Goal: Book appointment/travel/reservation

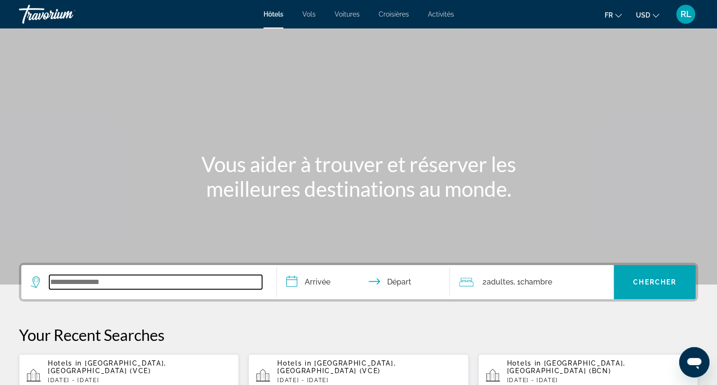
click at [112, 281] on input "Search widget" at bounding box center [155, 282] width 213 height 14
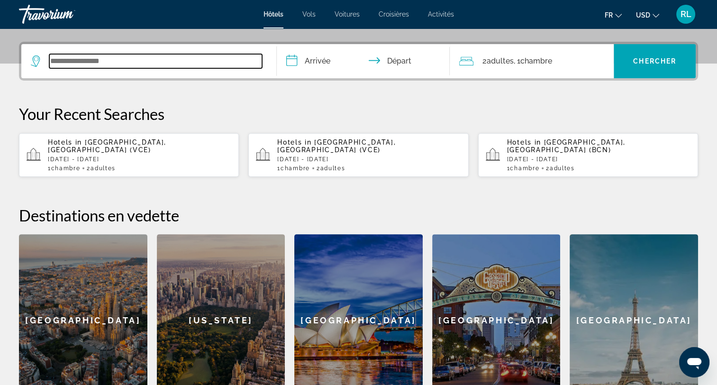
scroll to position [231, 0]
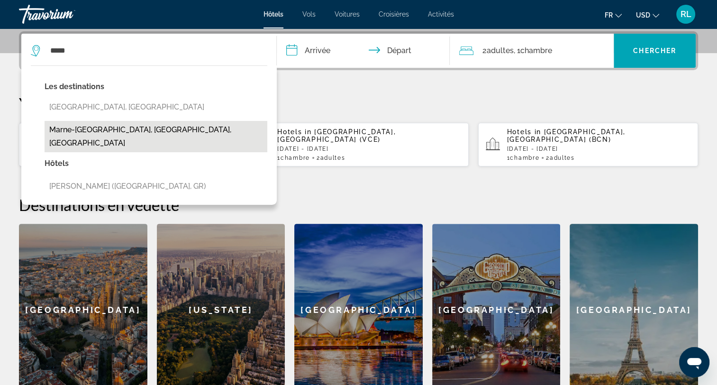
click at [199, 132] on button "Marne-[GEOGRAPHIC_DATA], [GEOGRAPHIC_DATA], [GEOGRAPHIC_DATA]" at bounding box center [156, 136] width 223 height 31
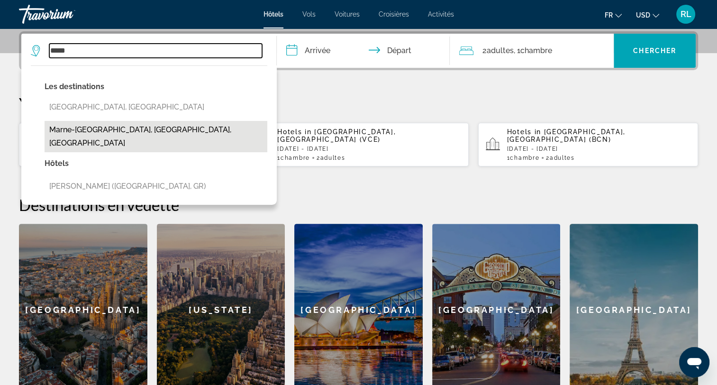
type input "**********"
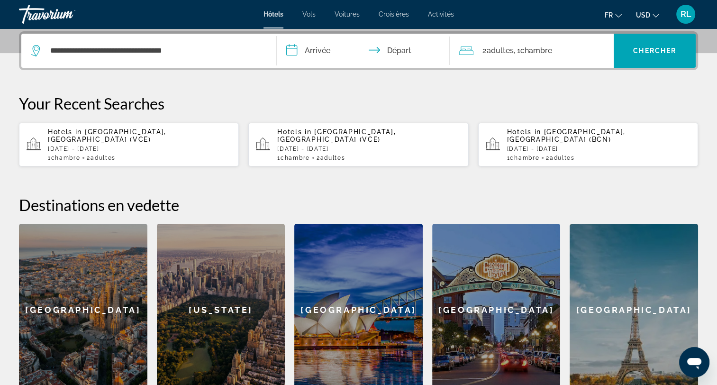
click at [336, 42] on input "**********" at bounding box center [365, 52] width 177 height 37
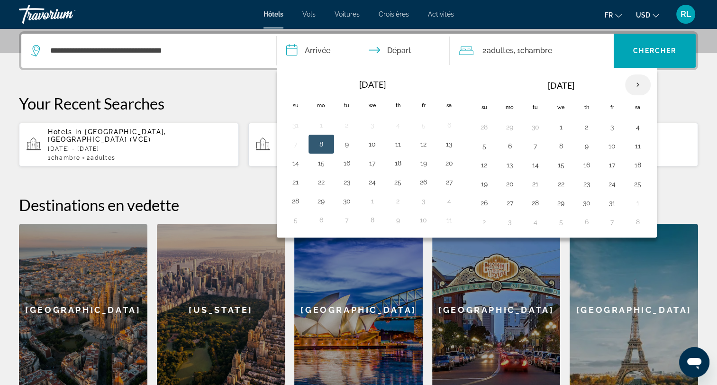
click at [634, 83] on th "Next month" at bounding box center [638, 84] width 26 height 21
click at [586, 120] on button "1" at bounding box center [586, 126] width 15 height 13
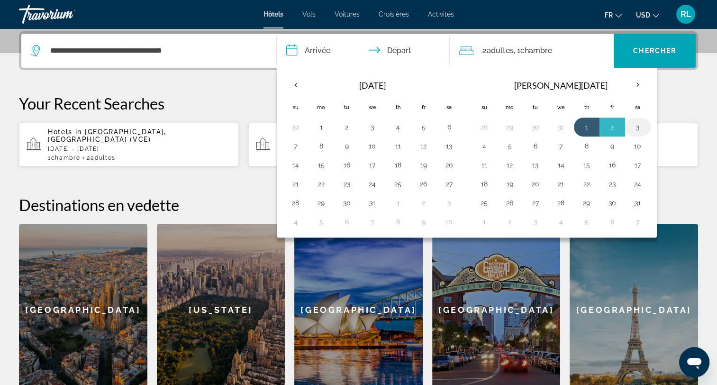
click at [634, 121] on button "3" at bounding box center [638, 126] width 15 height 13
type input "**********"
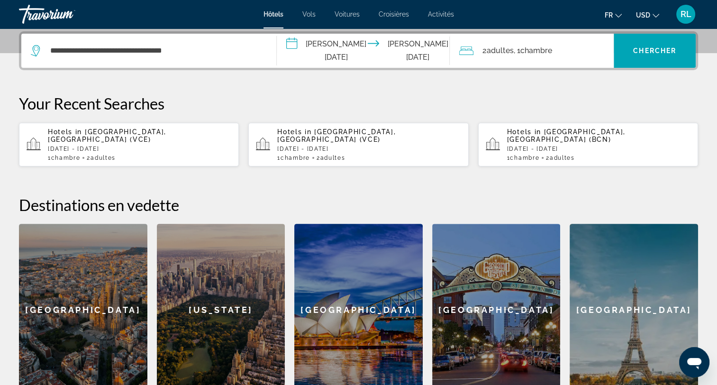
click at [556, 51] on div "2 Adulte Adultes , 1 Chambre pièces" at bounding box center [536, 50] width 155 height 13
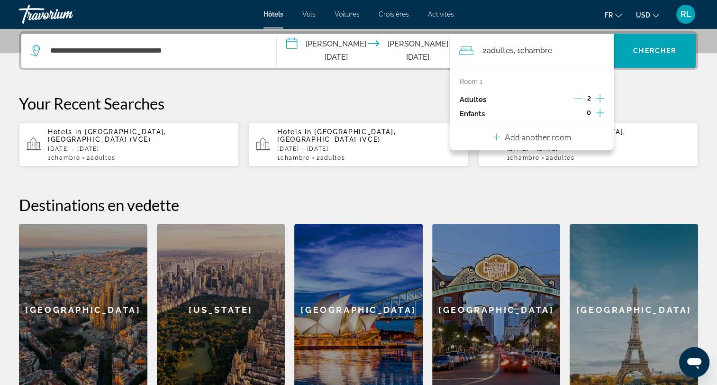
click at [596, 110] on icon "Increment children" at bounding box center [600, 112] width 9 height 11
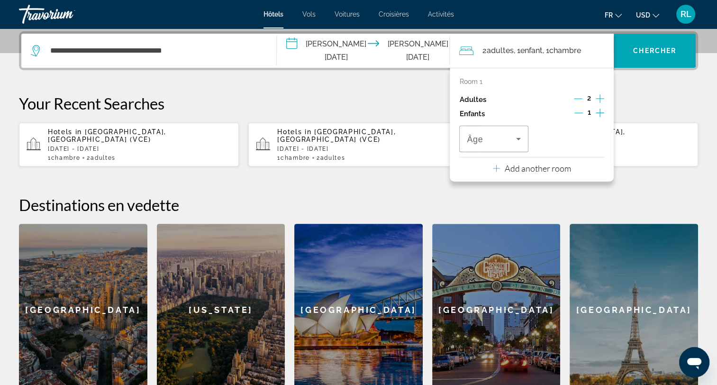
click at [596, 110] on icon "Increment children" at bounding box center [600, 112] width 9 height 11
click at [503, 135] on span "Travelers: 2 adults, 2 children" at bounding box center [491, 138] width 49 height 11
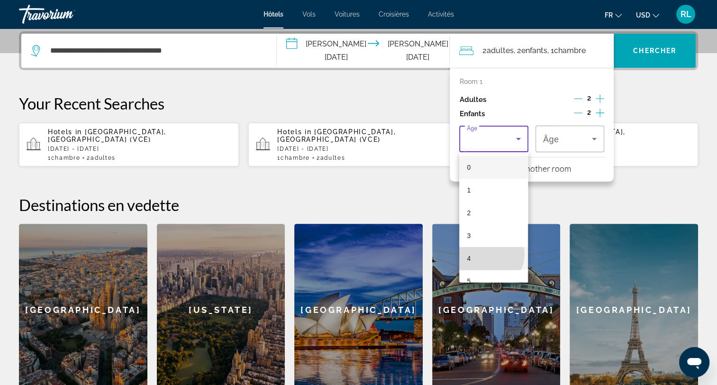
click at [489, 254] on mat-option "4" at bounding box center [493, 258] width 69 height 23
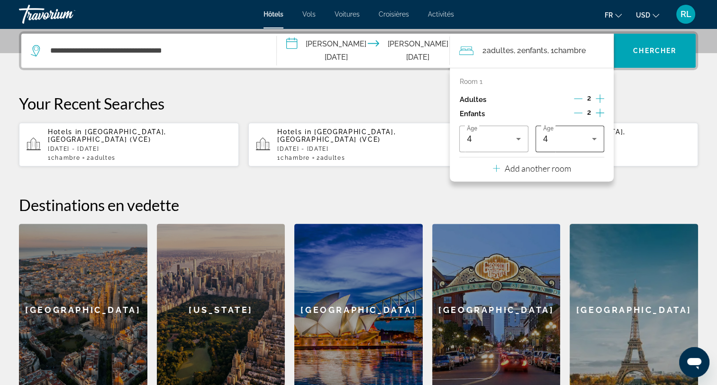
click at [562, 150] on div "4" at bounding box center [570, 139] width 54 height 27
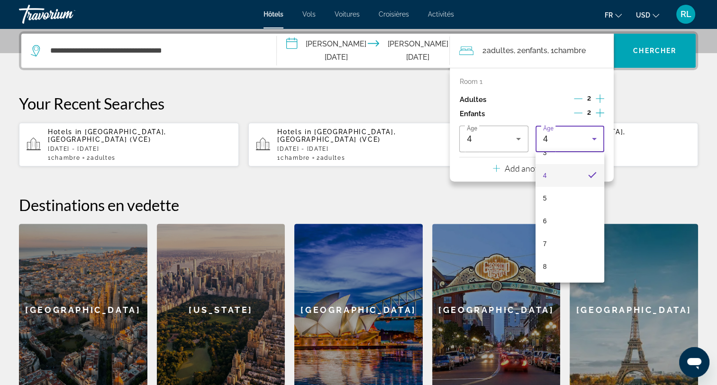
scroll to position [84, 0]
click at [574, 260] on mat-option "8" at bounding box center [570, 265] width 69 height 23
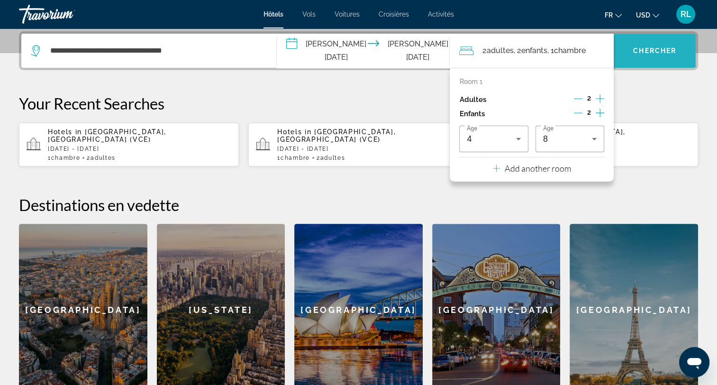
click at [659, 52] on span "Chercher" at bounding box center [654, 51] width 43 height 8
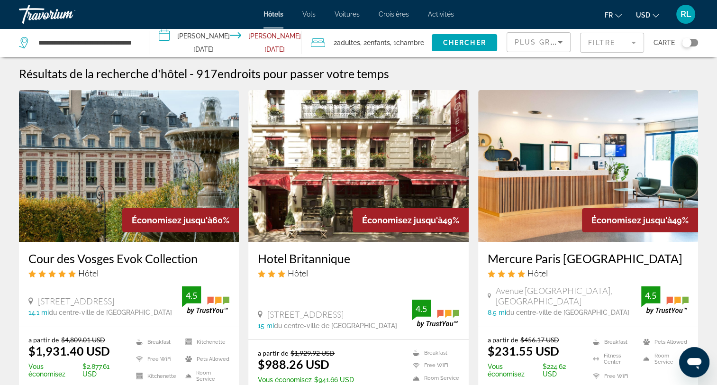
click at [642, 14] on span "USD" at bounding box center [643, 15] width 14 height 8
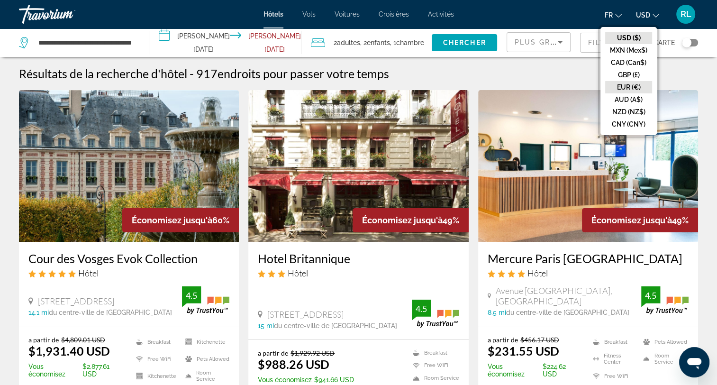
click at [623, 89] on button "EUR (€)" at bounding box center [628, 87] width 47 height 12
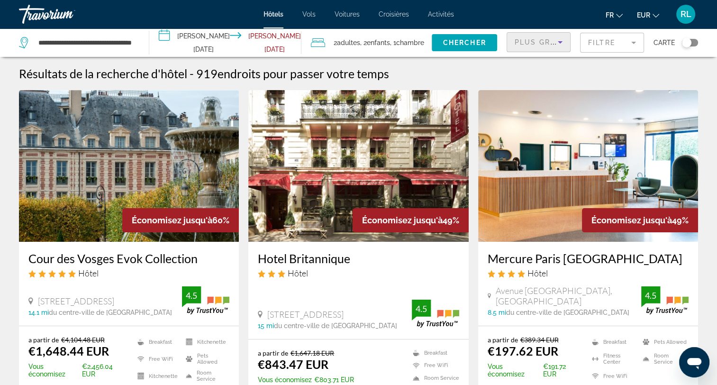
click at [562, 43] on icon "Sort by" at bounding box center [560, 42] width 11 height 11
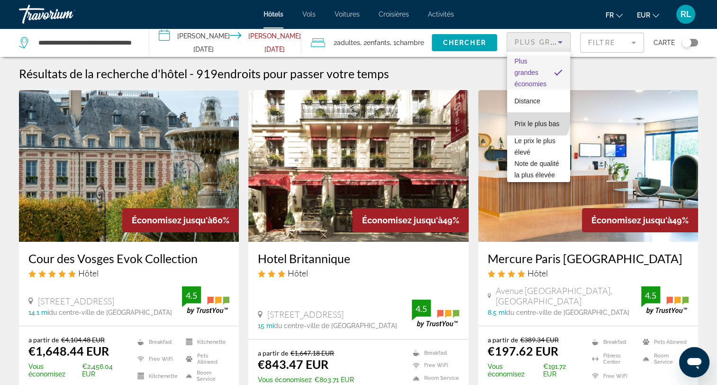
click at [537, 120] on span "Prix le plus bas" at bounding box center [537, 124] width 45 height 8
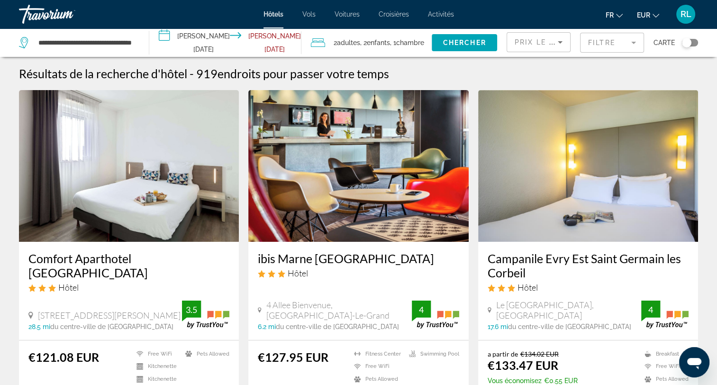
click at [328, 263] on h3 "ibis Marne [GEOGRAPHIC_DATA]" at bounding box center [358, 258] width 201 height 14
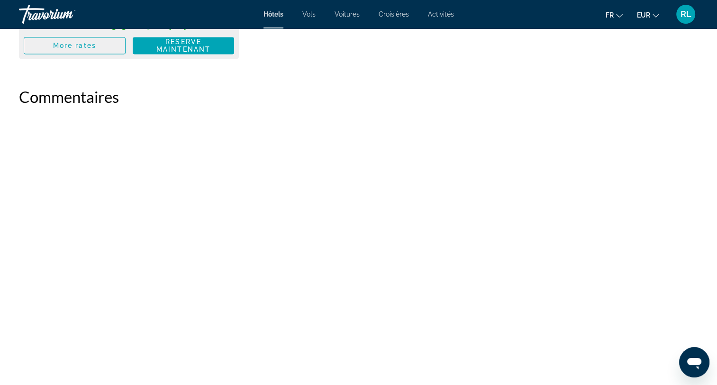
scroll to position [1586, 0]
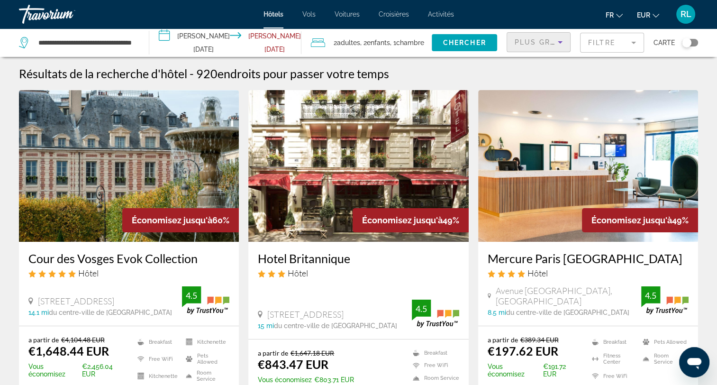
click at [554, 41] on span "Plus grandes économies" at bounding box center [571, 42] width 113 height 8
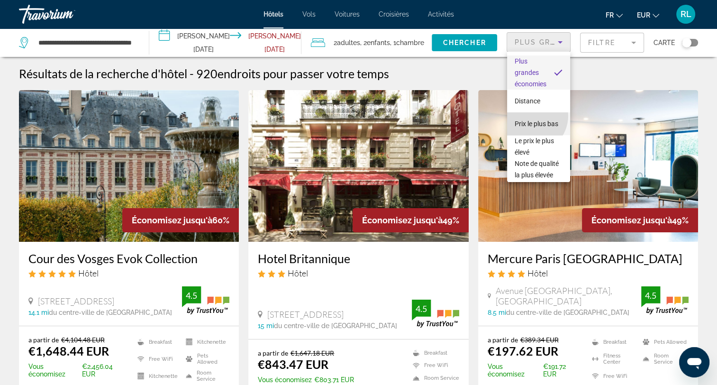
click at [530, 120] on span "Prix le plus bas" at bounding box center [537, 124] width 44 height 8
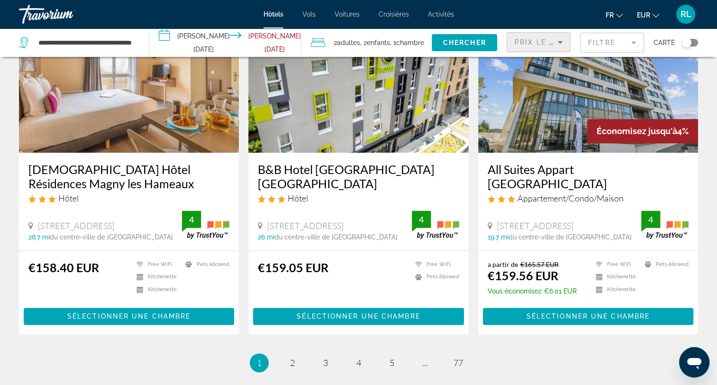
scroll to position [1156, 0]
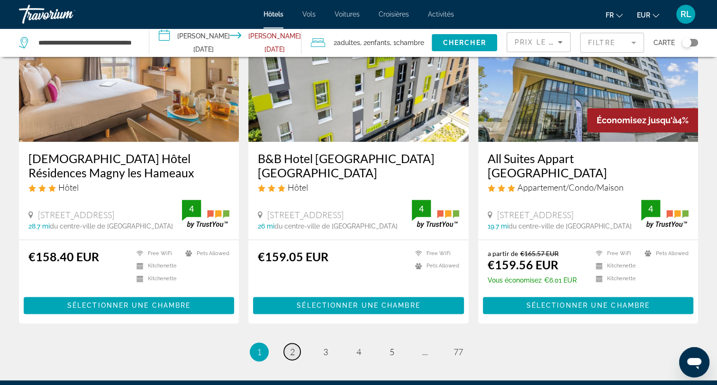
click at [290, 347] on span "2" at bounding box center [292, 352] width 5 height 10
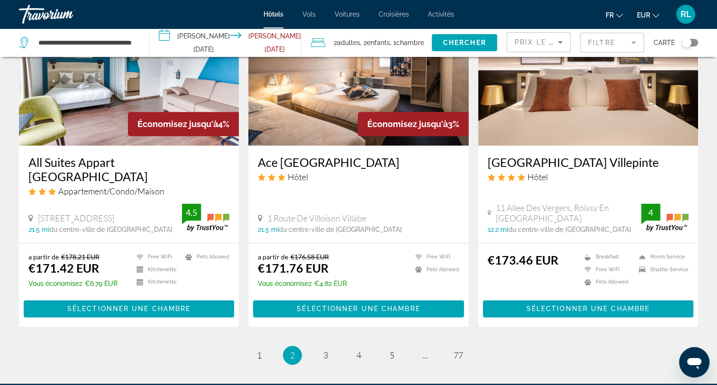
scroll to position [1178, 0]
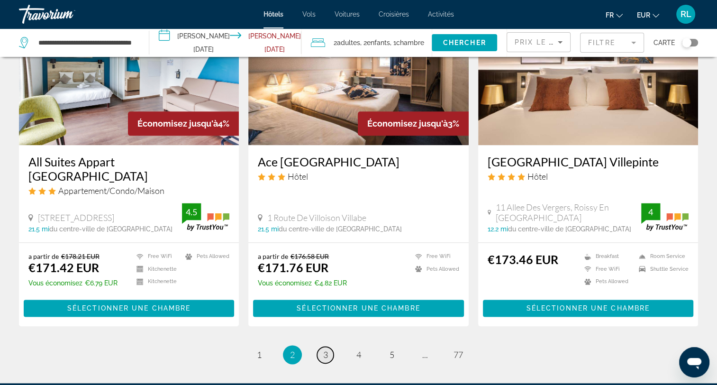
click at [323, 349] on span "3" at bounding box center [325, 354] width 5 height 10
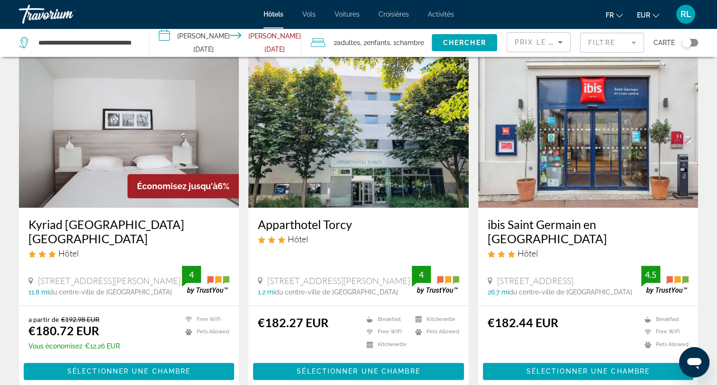
scroll to position [1102, 0]
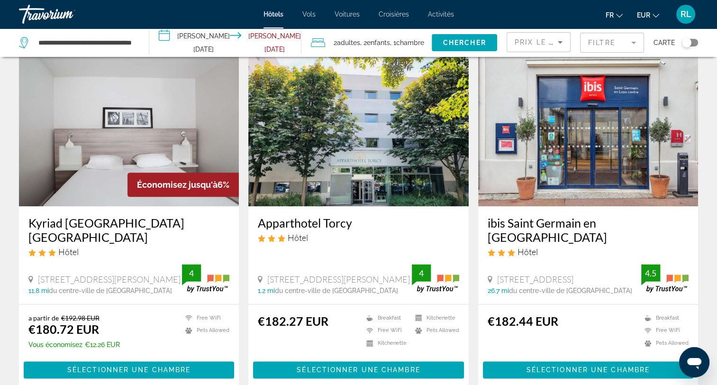
click at [555, 32] on mat-form-field "Prix le plus bas" at bounding box center [539, 42] width 64 height 20
click at [556, 44] on icon "Sort by" at bounding box center [560, 42] width 11 height 11
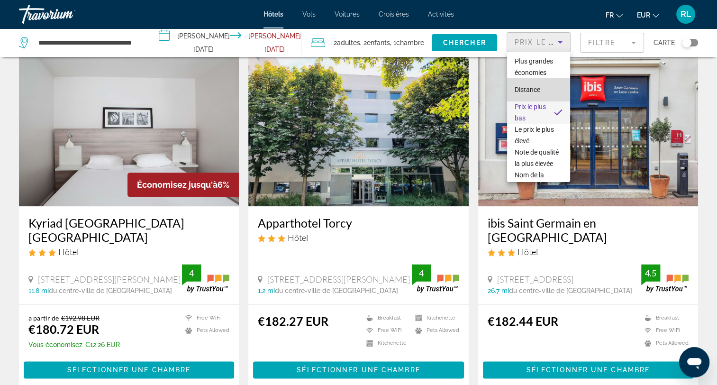
click at [540, 89] on span "Distance" at bounding box center [528, 90] width 26 height 8
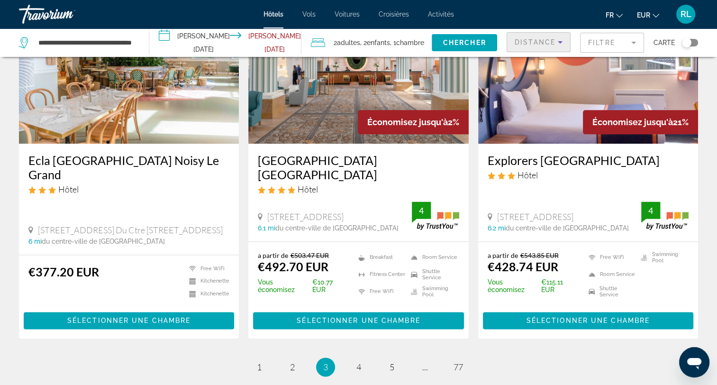
scroll to position [1159, 0]
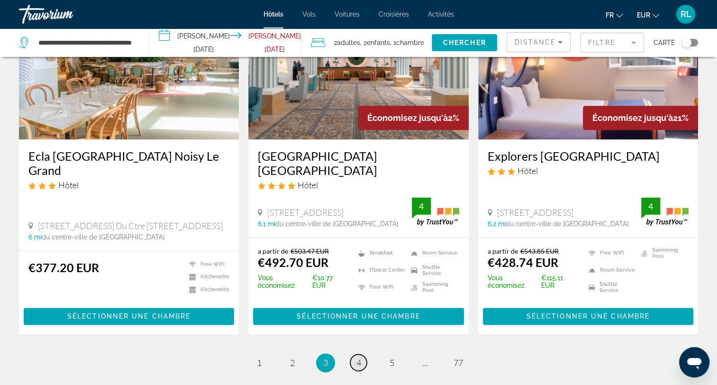
click at [357, 357] on span "4" at bounding box center [359, 362] width 5 height 10
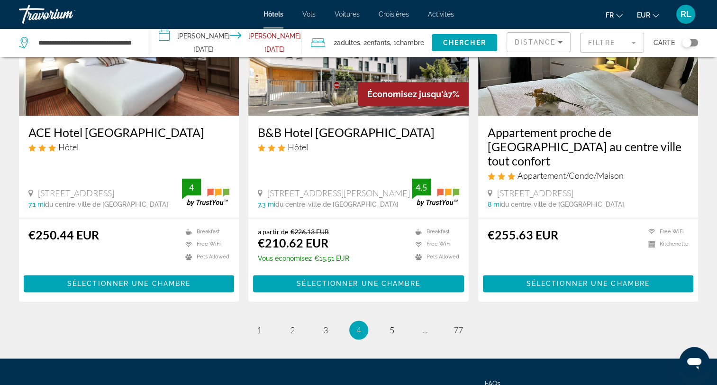
scroll to position [1216, 0]
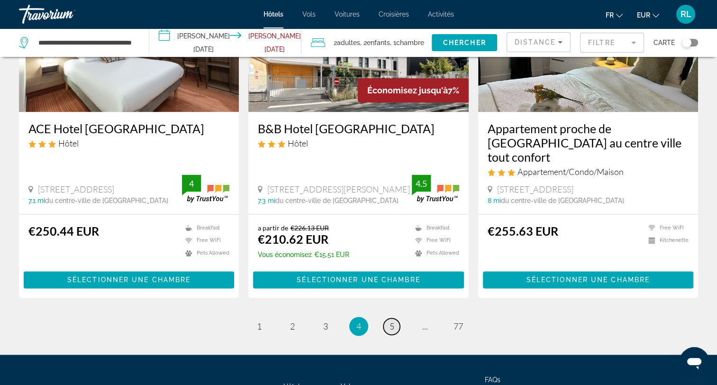
click at [393, 321] on span "5" at bounding box center [392, 326] width 5 height 10
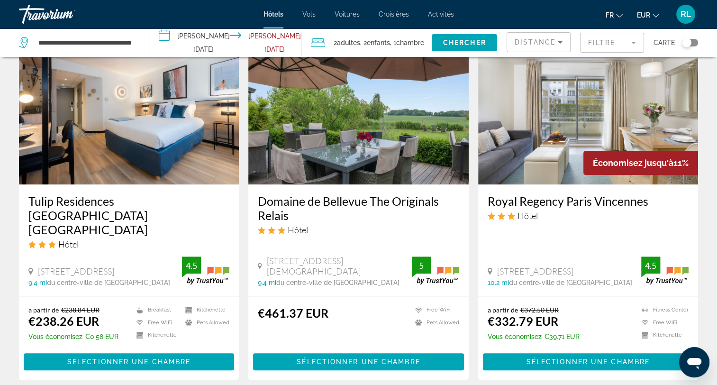
scroll to position [764, 0]
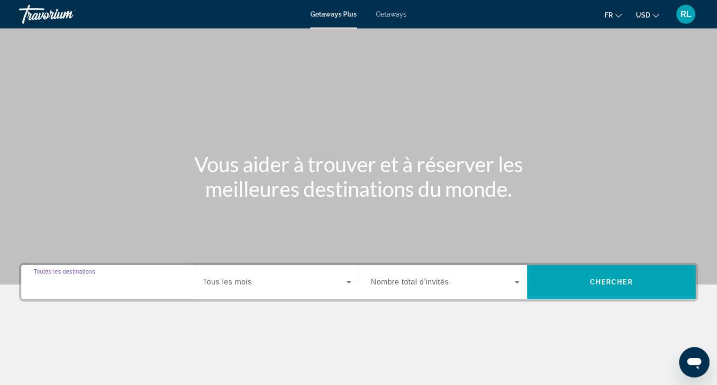
click at [62, 286] on input "Destination Toutes les destinations" at bounding box center [108, 282] width 149 height 11
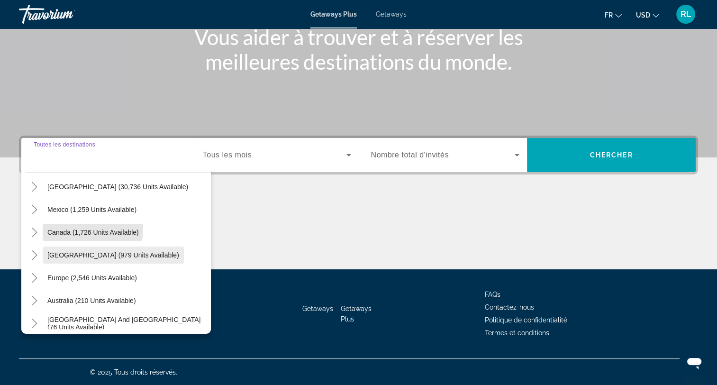
scroll to position [56, 0]
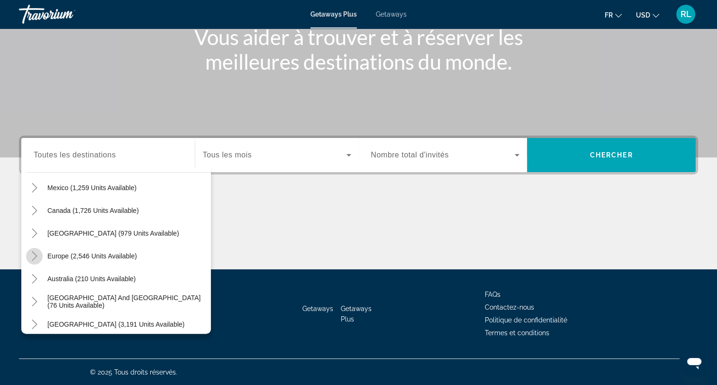
click at [34, 256] on icon "Toggle Europe (2,546 units available)" at bounding box center [34, 255] width 9 height 9
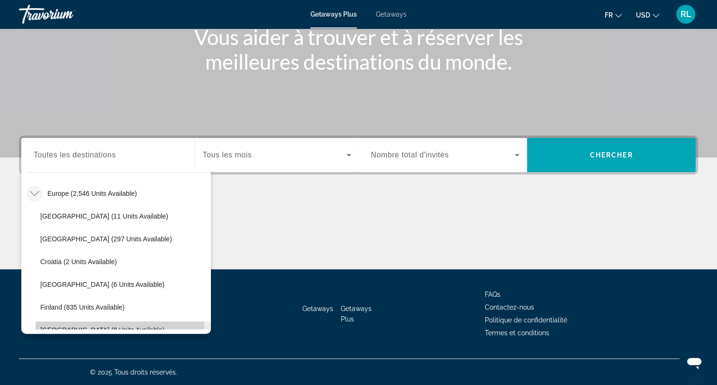
click at [66, 324] on span "Search widget" at bounding box center [123, 330] width 175 height 23
type input "**********"
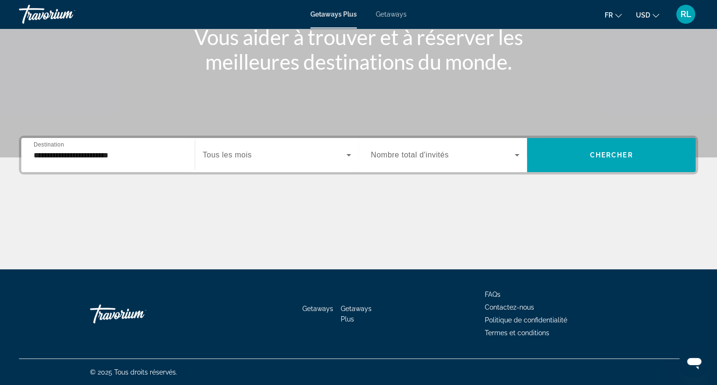
click at [229, 156] on span "Tous les mois" at bounding box center [227, 155] width 49 height 8
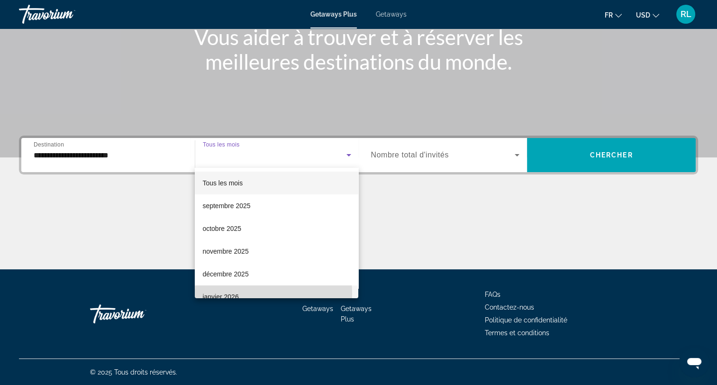
click at [230, 294] on span "janvier 2026" at bounding box center [220, 296] width 36 height 11
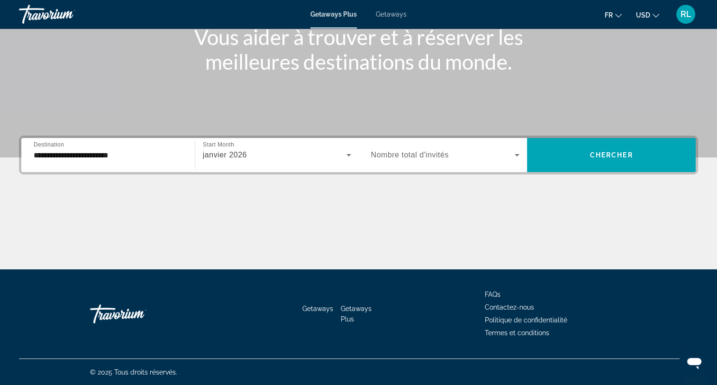
click at [411, 157] on span "Nombre total d'invités" at bounding box center [410, 155] width 78 height 8
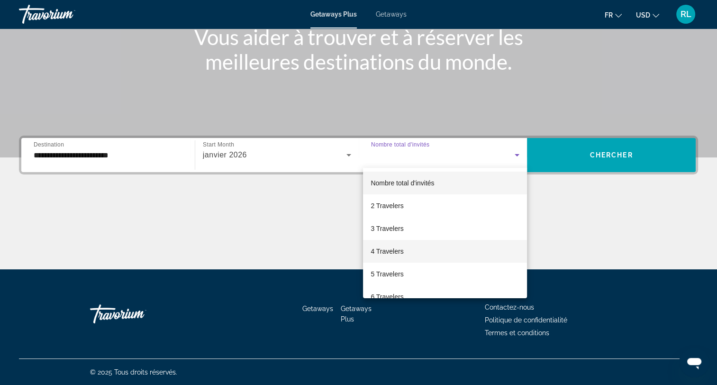
click at [399, 248] on span "4 Travelers" at bounding box center [387, 251] width 33 height 11
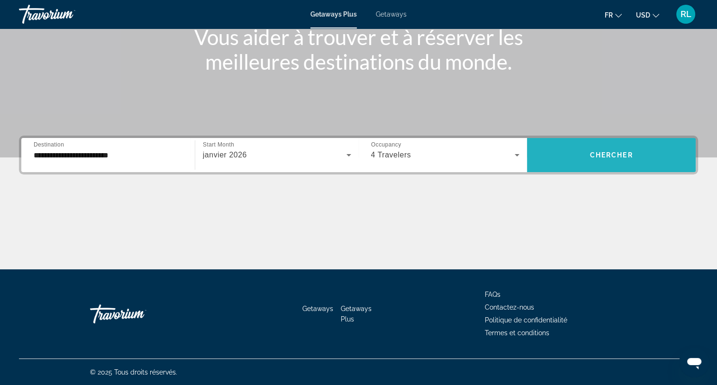
click at [599, 156] on span "Chercher" at bounding box center [611, 155] width 43 height 8
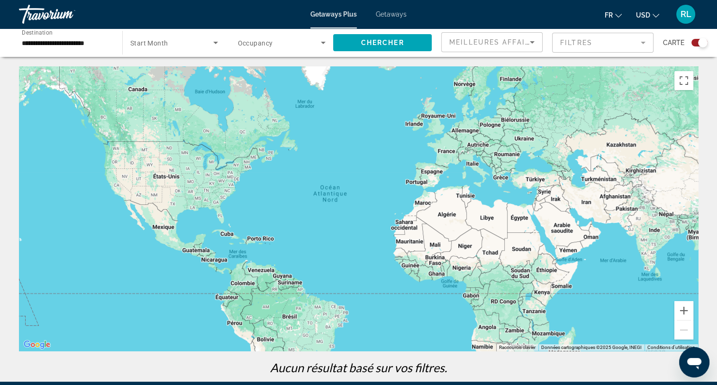
click at [391, 13] on span "Getaways" at bounding box center [391, 14] width 31 height 8
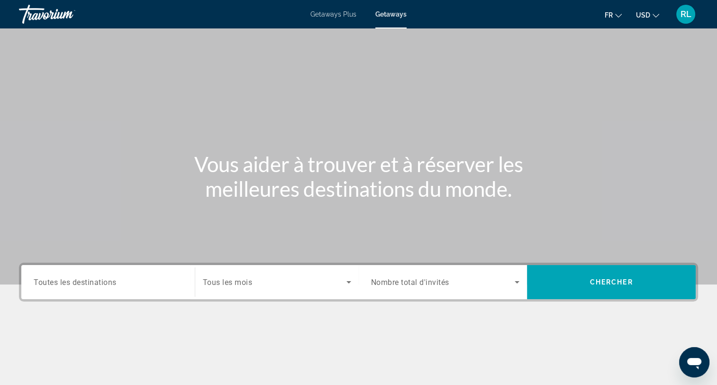
click at [156, 288] on div "Search widget" at bounding box center [108, 282] width 149 height 27
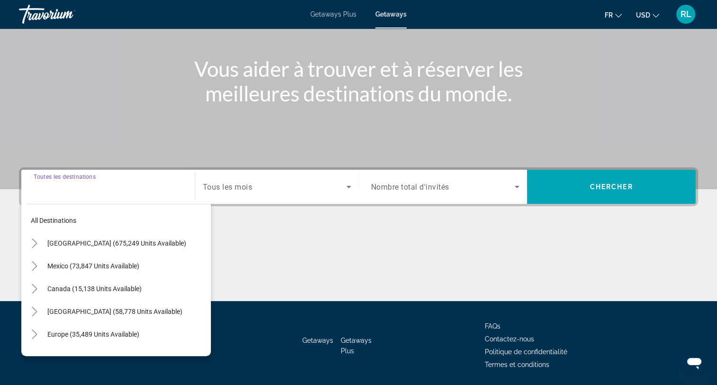
scroll to position [127, 0]
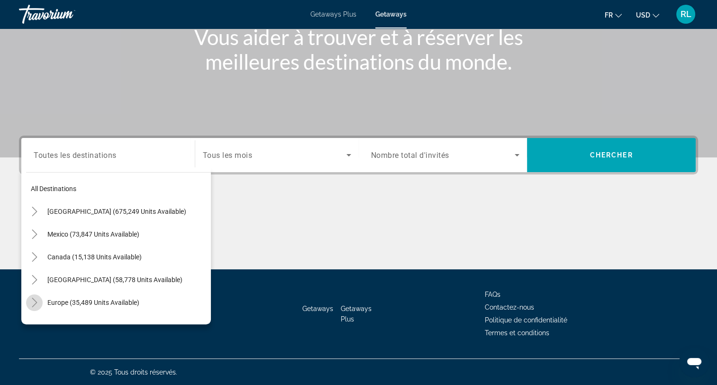
click at [34, 298] on icon "Toggle Europe (35,489 units available)" at bounding box center [34, 302] width 9 height 9
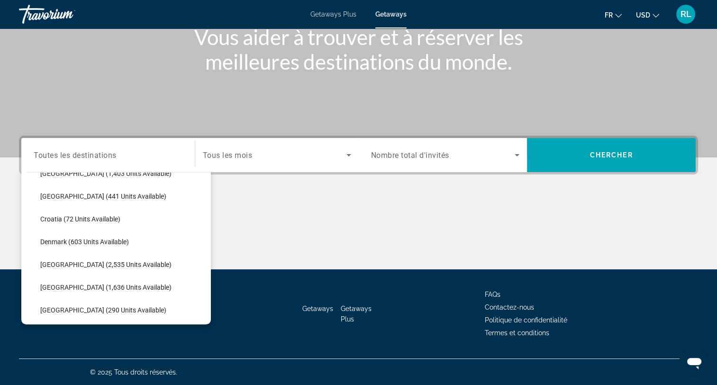
scroll to position [192, 0]
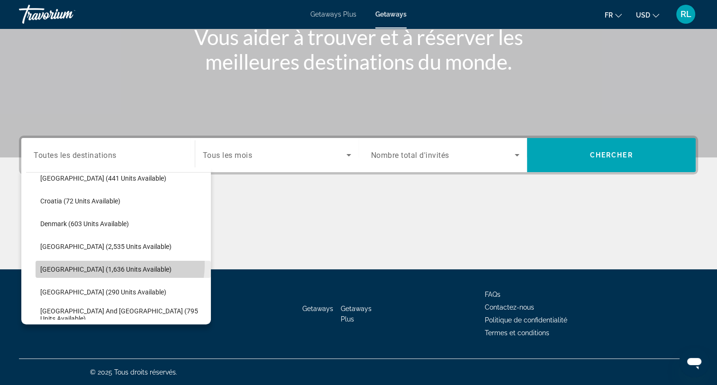
click at [115, 264] on span "Search widget" at bounding box center [123, 269] width 175 height 23
type input "**********"
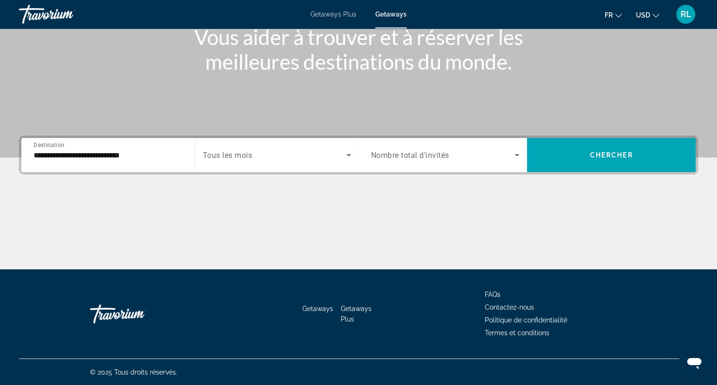
click at [227, 159] on span "Tous les mois" at bounding box center [228, 155] width 50 height 9
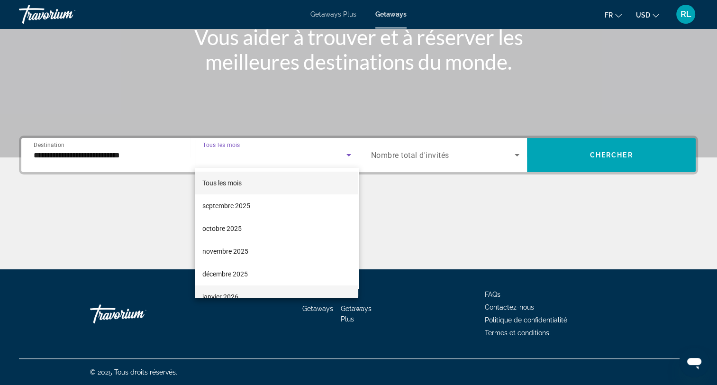
click at [221, 289] on mat-option "janvier 2026" at bounding box center [277, 296] width 164 height 23
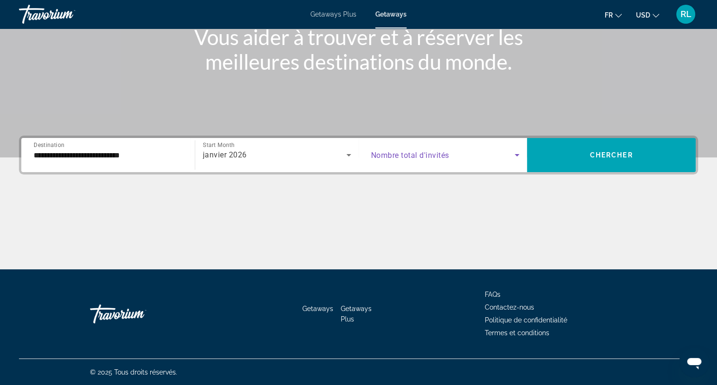
click at [422, 160] on span "Search widget" at bounding box center [443, 154] width 144 height 11
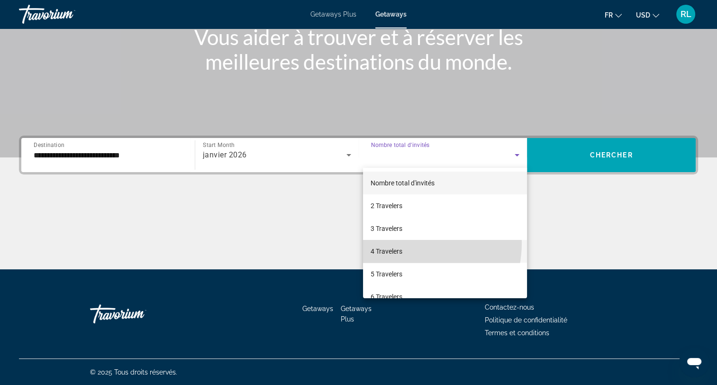
click at [404, 243] on mat-option "4 Travelers" at bounding box center [445, 251] width 164 height 23
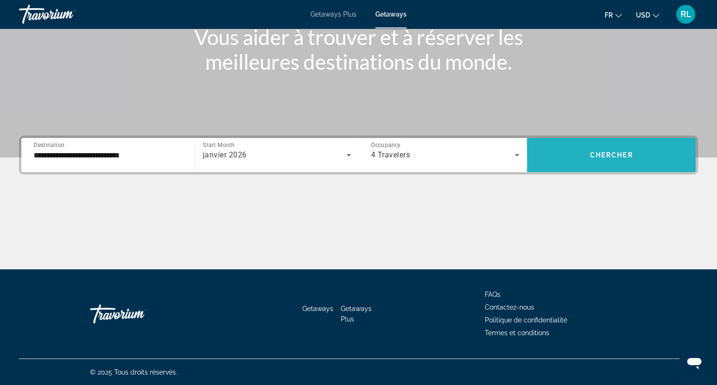
click at [567, 155] on span "Search widget" at bounding box center [611, 155] width 169 height 23
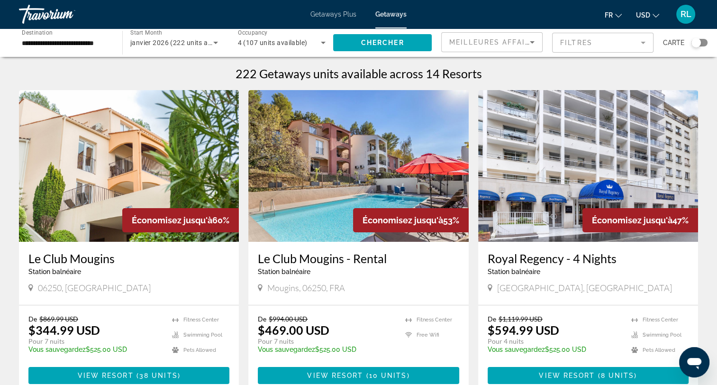
click at [701, 43] on div "Search widget" at bounding box center [696, 42] width 9 height 9
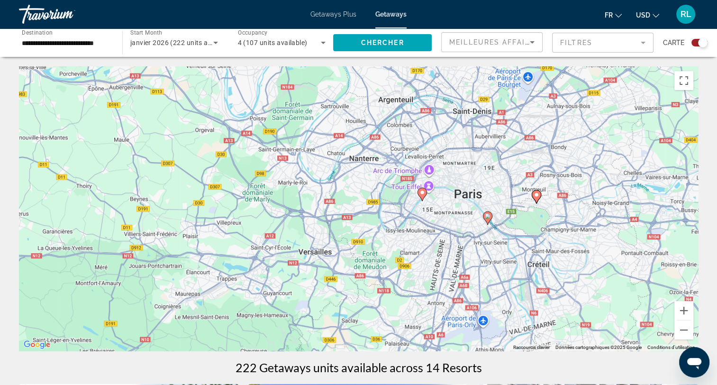
click at [537, 200] on icon "Main content" at bounding box center [536, 197] width 9 height 12
type input "**********"
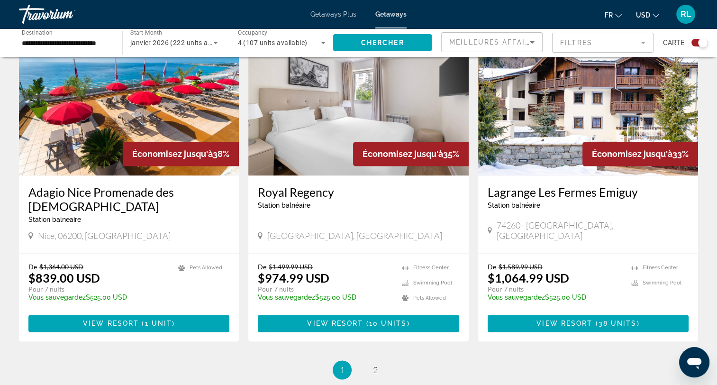
scroll to position [1367, 0]
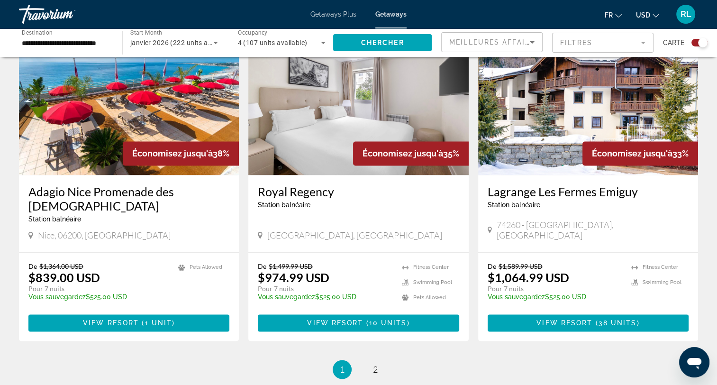
click at [381, 360] on li "page 2" at bounding box center [375, 369] width 19 height 19
click at [375, 364] on span "2" at bounding box center [375, 369] width 5 height 10
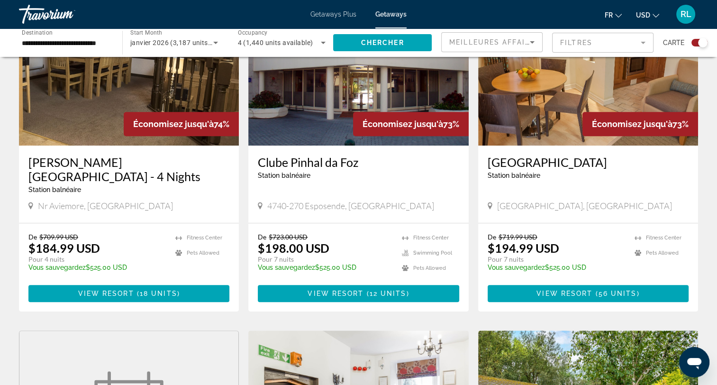
scroll to position [727, 0]
